Goal: Navigation & Orientation: Find specific page/section

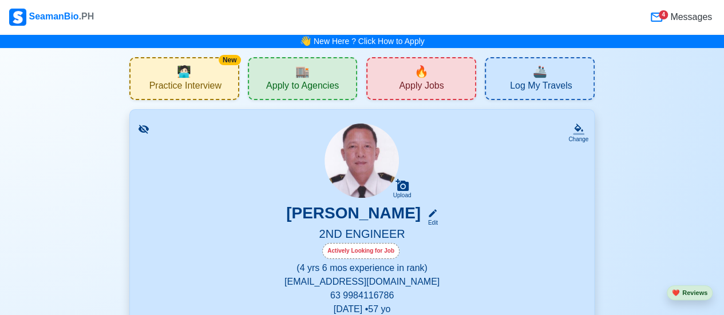
click at [419, 77] on span "🔥" at bounding box center [421, 71] width 14 height 17
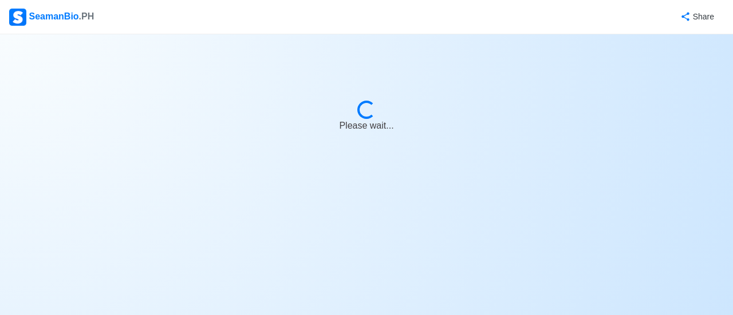
select select "2nd Engineer"
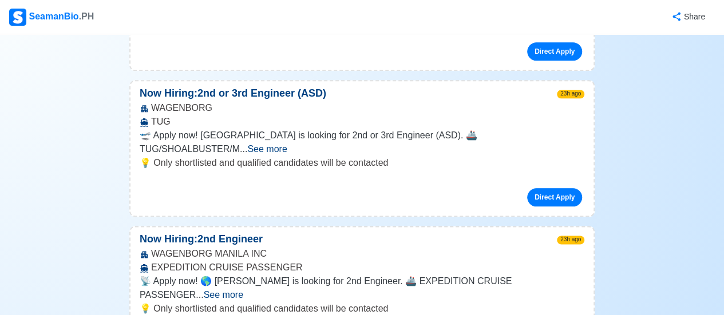
scroll to position [610, 0]
